Goal: Find specific page/section: Find specific page/section

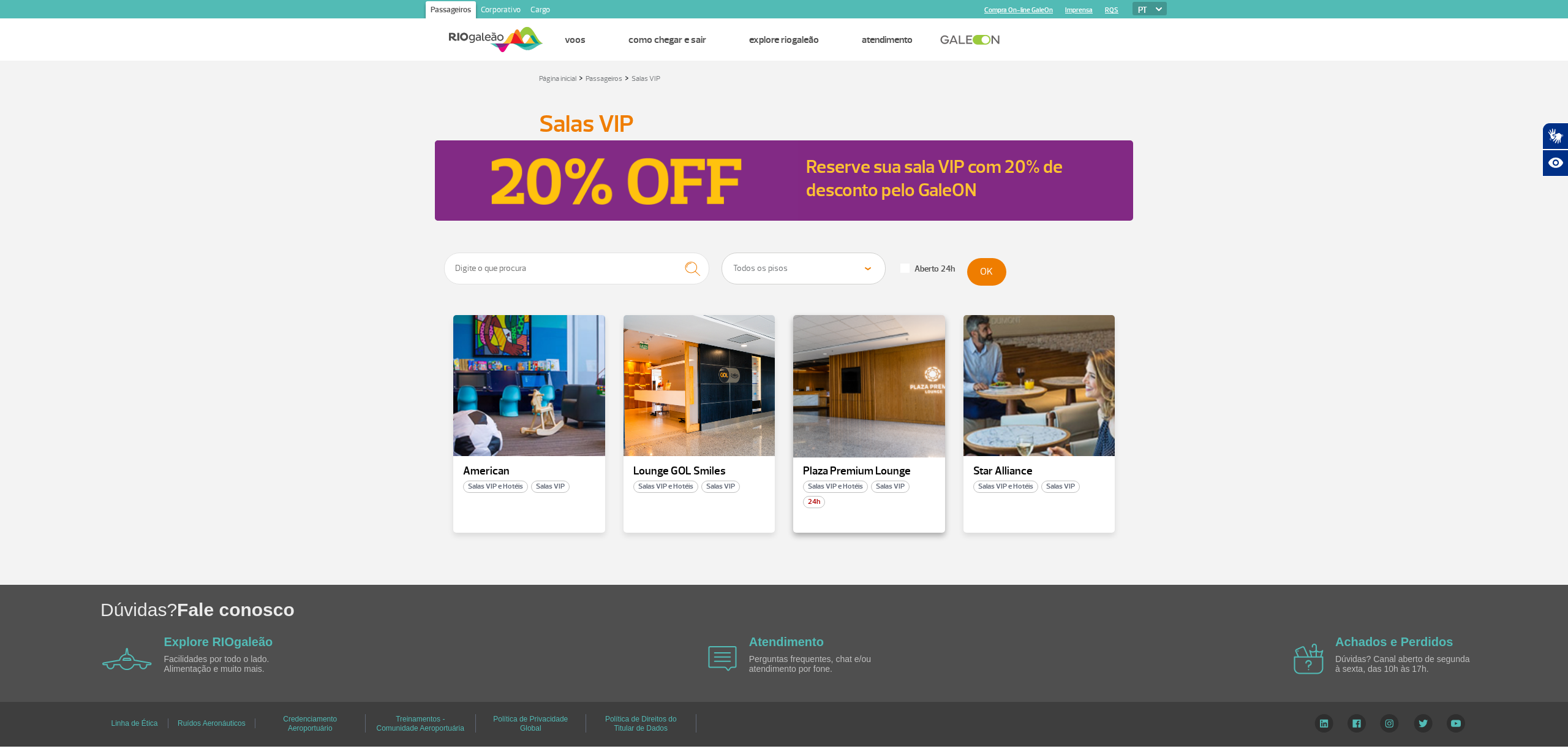
drag, startPoint x: 854, startPoint y: 392, endPoint x: 842, endPoint y: 391, distance: 12.0
click at [852, 392] on div at bounding box center [869, 386] width 154 height 144
click at [1063, 413] on div at bounding box center [1038, 386] width 154 height 144
click at [908, 271] on span at bounding box center [904, 268] width 9 height 9
click at [8, 8] on input "Aberto 24h" at bounding box center [4, 4] width 8 height 8
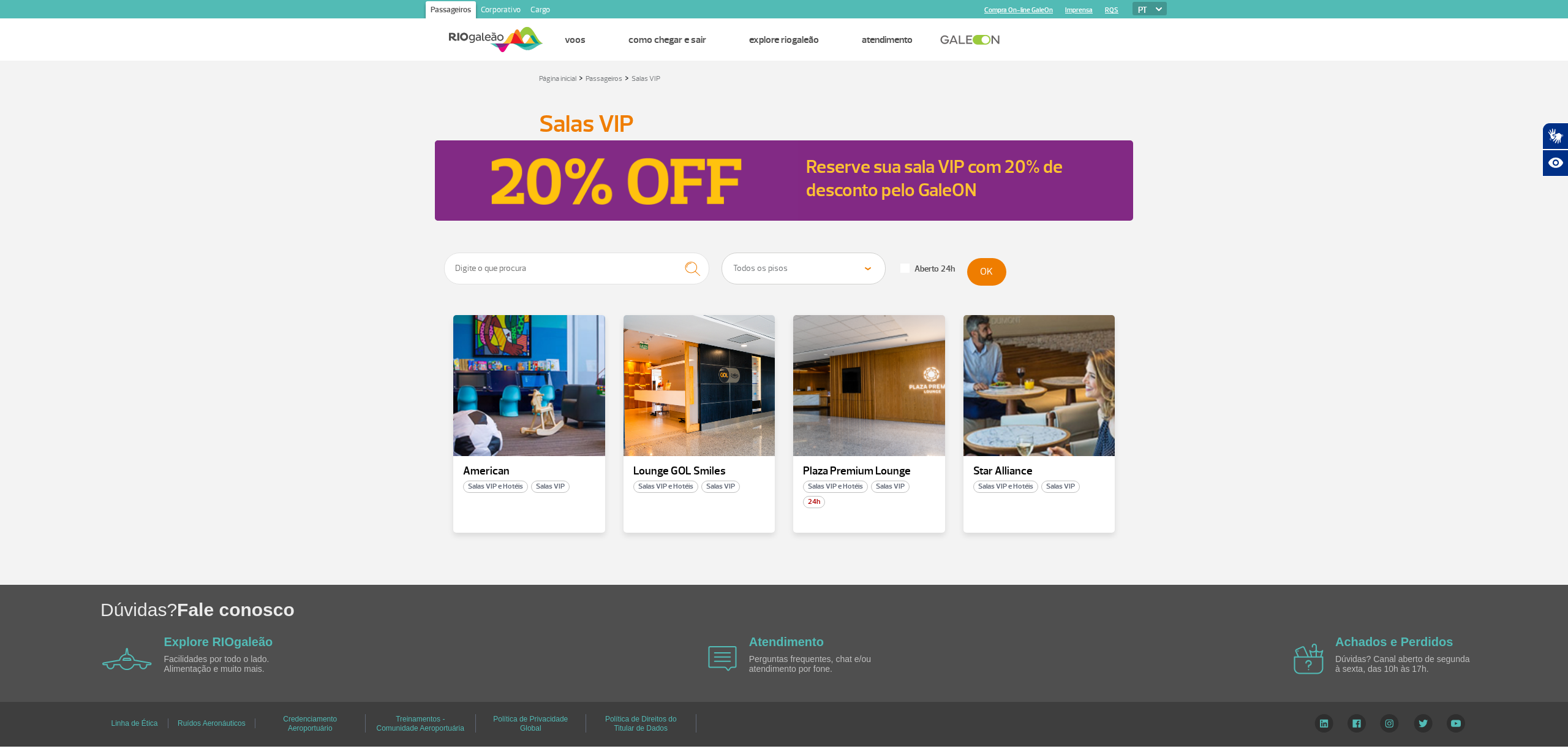
checkbox input "true"
click at [876, 410] on div at bounding box center [869, 386] width 154 height 144
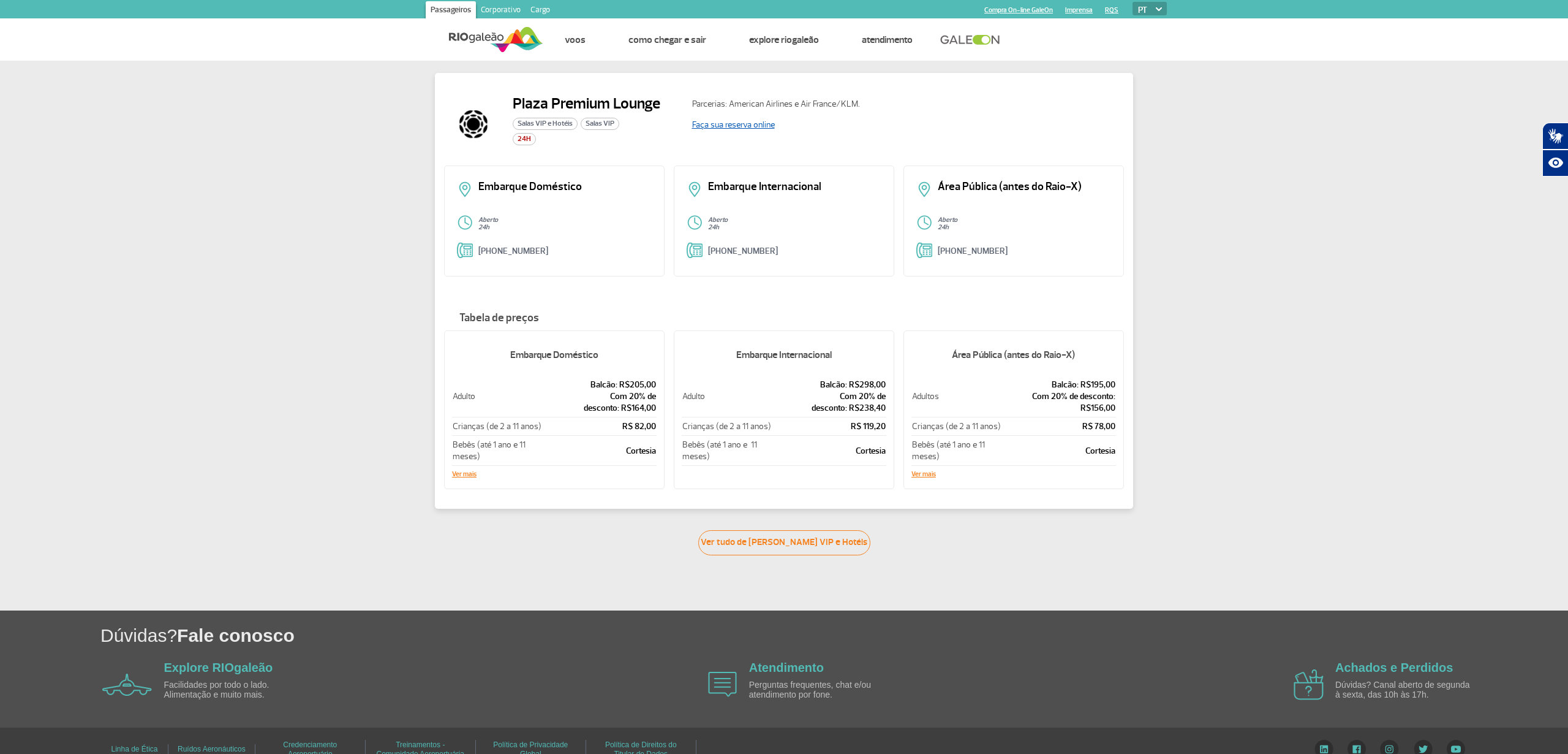
click at [745, 122] on link "Faça sua reserva online" at bounding box center [733, 125] width 82 height 11
